Goal: Transaction & Acquisition: Obtain resource

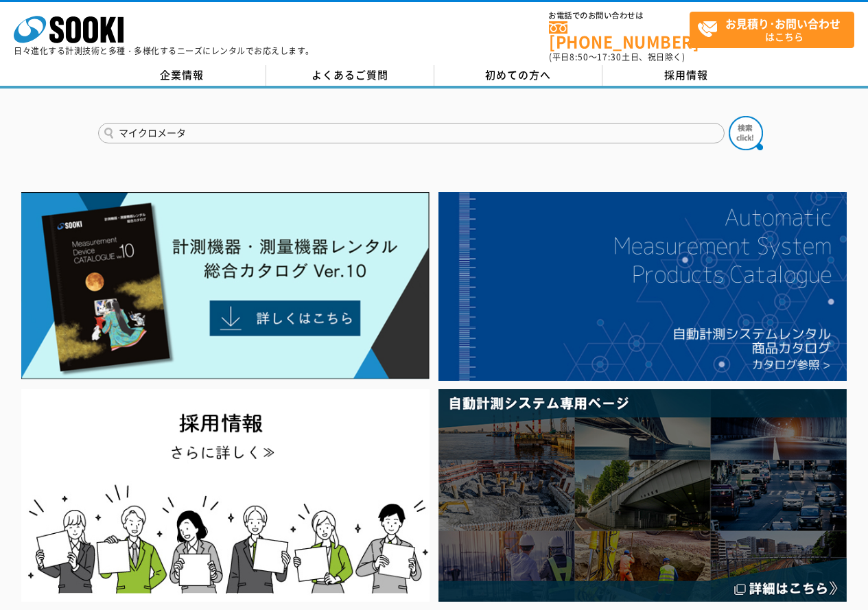
type input "マイクロメータ"
click at [729, 116] on button at bounding box center [746, 133] width 34 height 34
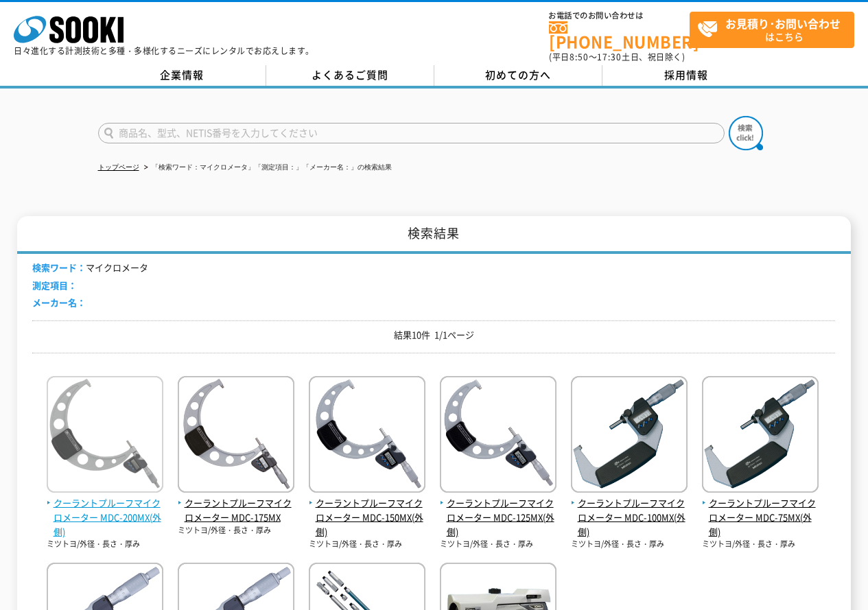
click at [86, 498] on span "クーラントプルーフマイクロメーター MDC-200MX(外側)" at bounding box center [105, 517] width 117 height 43
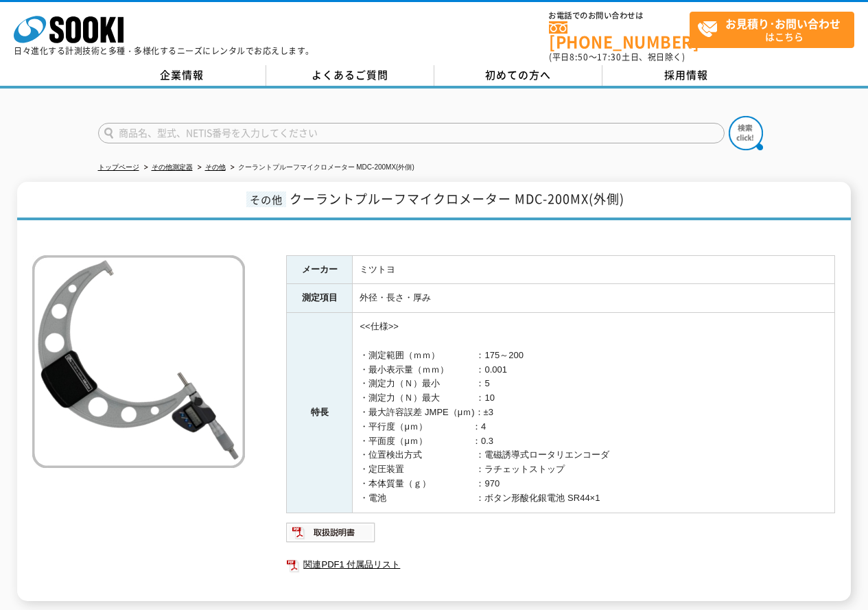
click at [471, 522] on ul at bounding box center [560, 533] width 549 height 22
click at [586, 128] on input "text" at bounding box center [411, 133] width 627 height 21
type input "LZ"
click at [745, 128] on img at bounding box center [746, 133] width 34 height 34
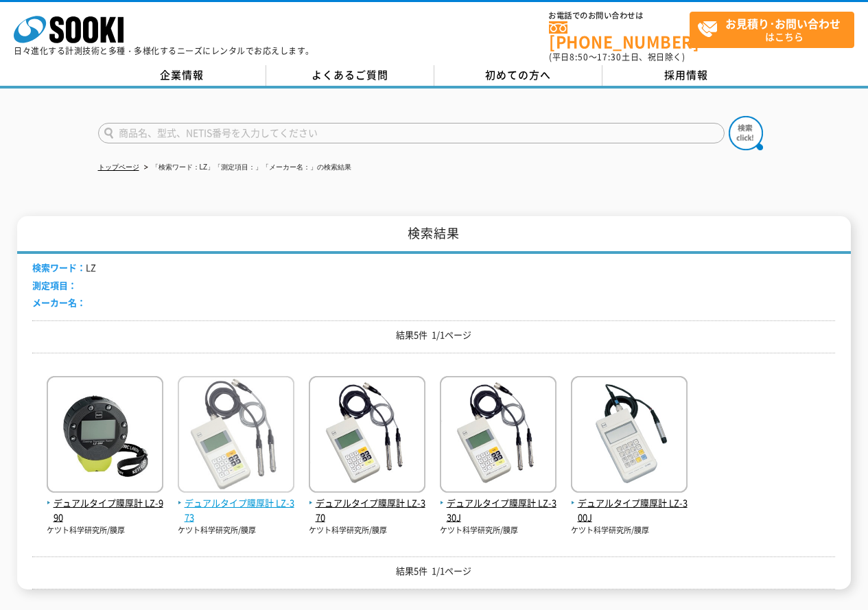
click at [272, 436] on img at bounding box center [236, 436] width 117 height 120
